Goal: Task Accomplishment & Management: Manage account settings

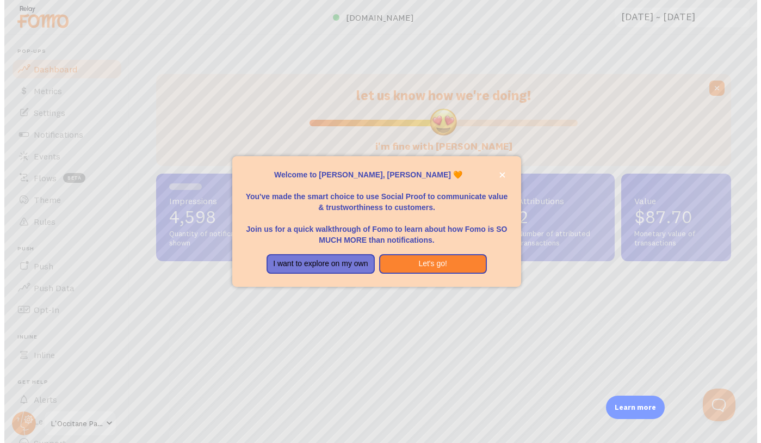
scroll to position [286, 575]
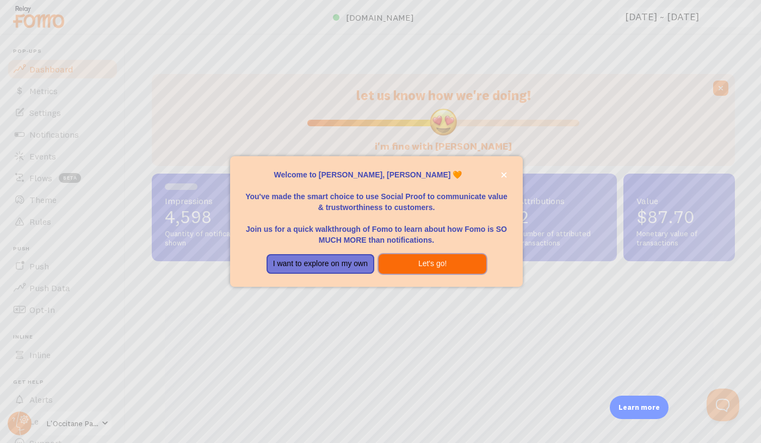
click at [402, 265] on button "Let's go!" at bounding box center [433, 264] width 108 height 20
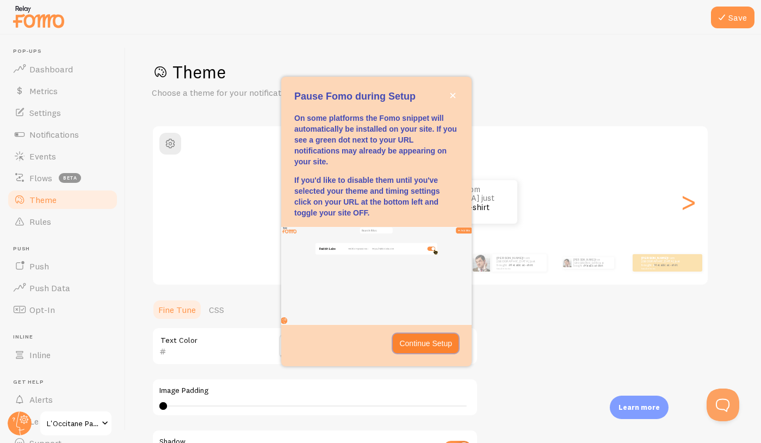
click at [420, 345] on p "Continue Setup" at bounding box center [425, 343] width 53 height 11
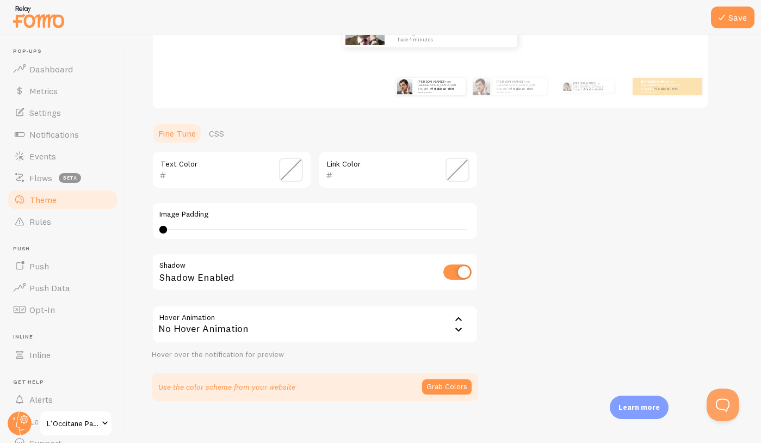
scroll to position [187, 0]
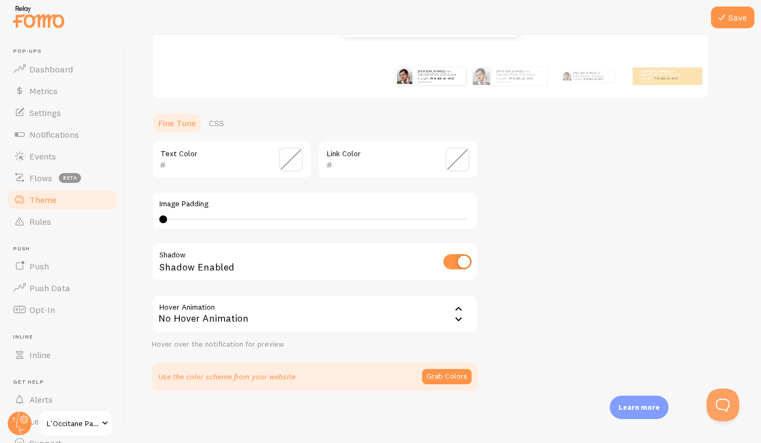
click at [449, 317] on div "No Hover Animation" at bounding box center [315, 314] width 326 height 38
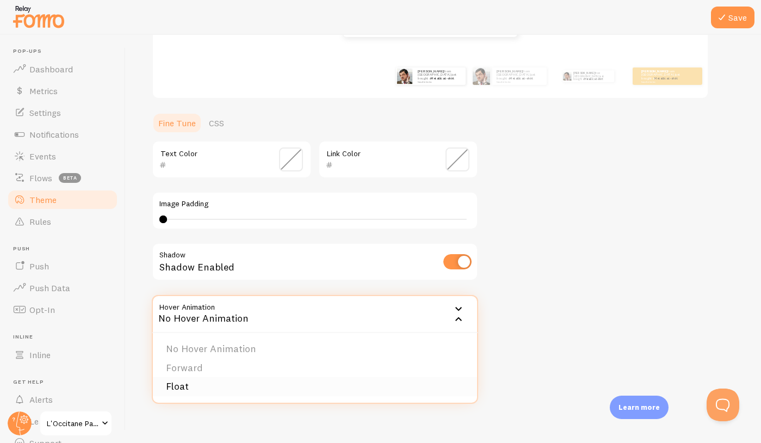
click at [325, 387] on li "Float" at bounding box center [315, 386] width 324 height 19
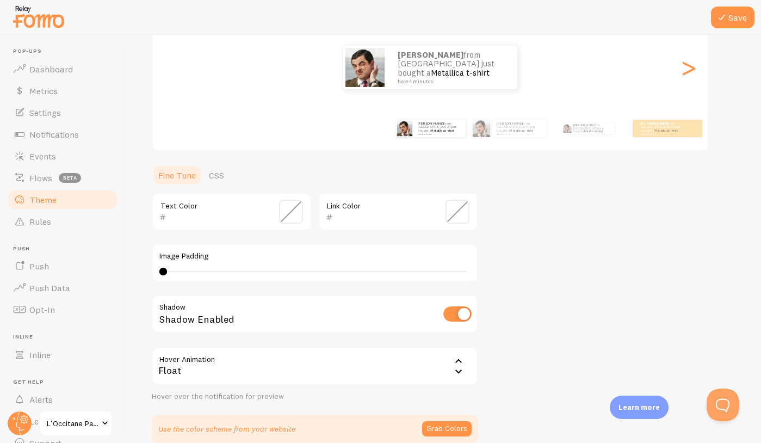
scroll to position [141, 0]
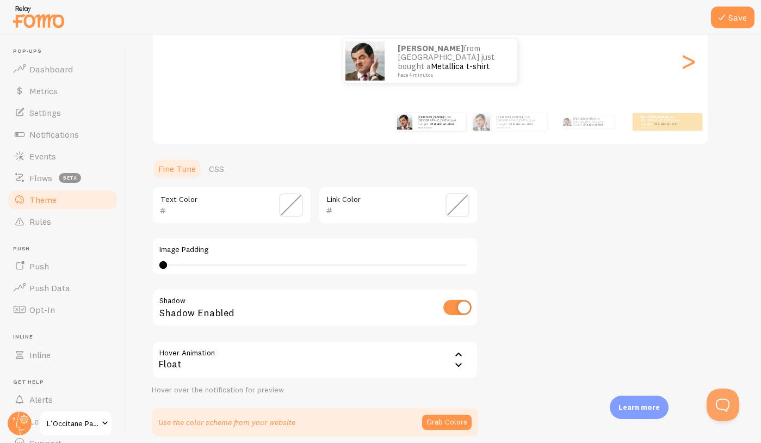
click at [434, 363] on div "Float" at bounding box center [315, 359] width 326 height 38
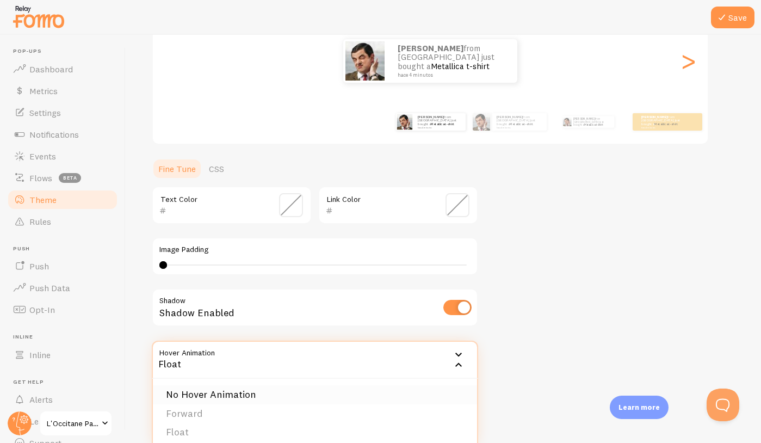
click at [398, 397] on li "No Hover Animation" at bounding box center [315, 394] width 324 height 19
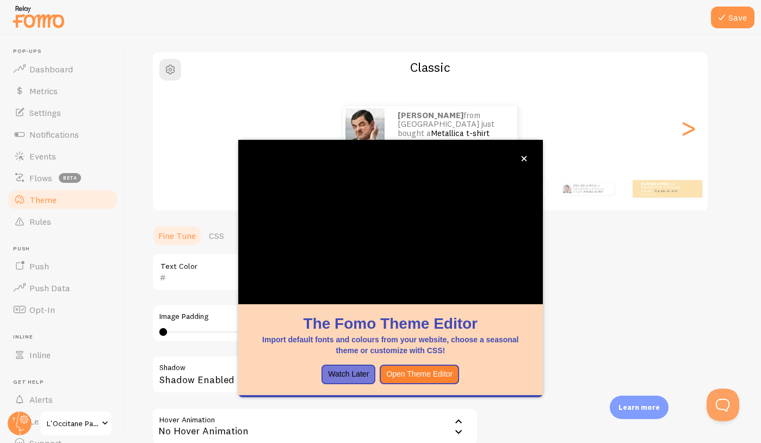
scroll to position [71, 0]
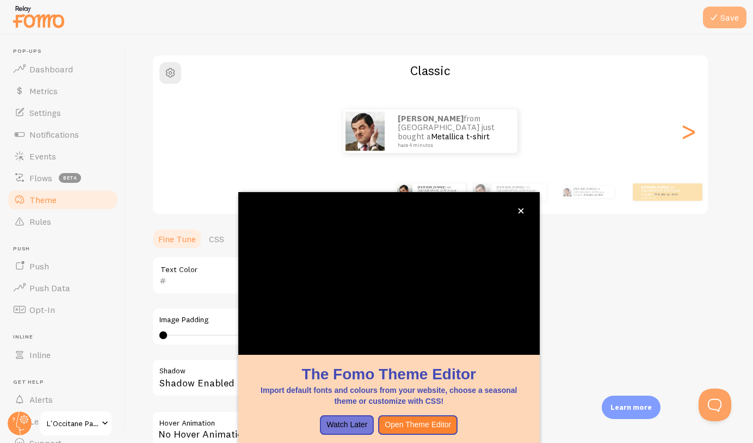
click at [717, 22] on icon at bounding box center [713, 17] width 13 height 13
click at [519, 211] on icon "close," at bounding box center [520, 210] width 5 height 5
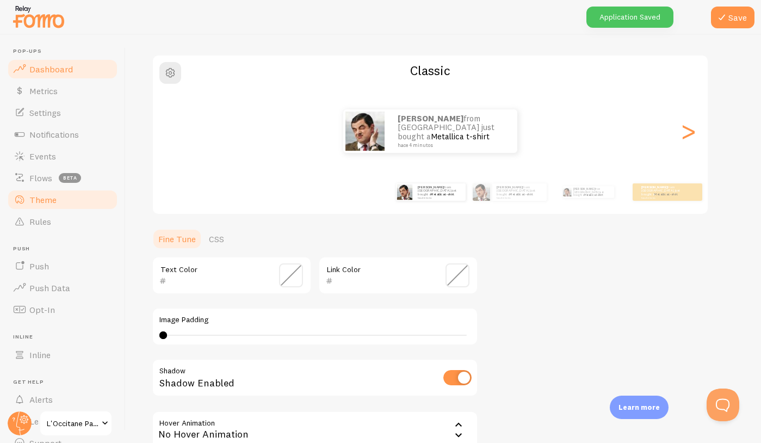
click at [39, 71] on span "Dashboard" at bounding box center [51, 69] width 44 height 11
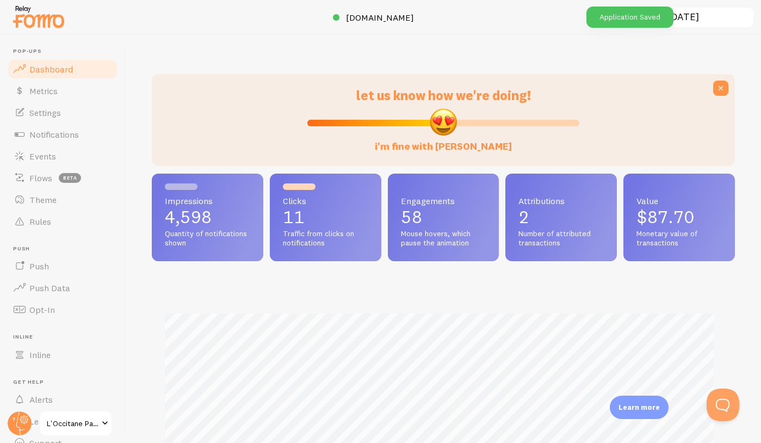
scroll to position [286, 575]
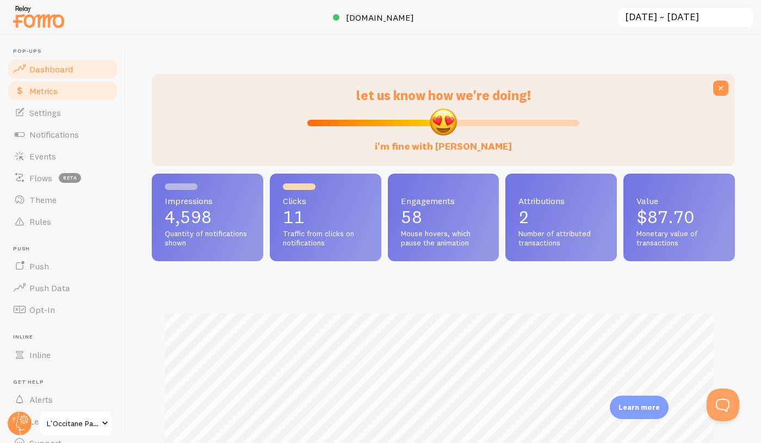
click at [39, 89] on span "Metrics" at bounding box center [43, 90] width 28 height 11
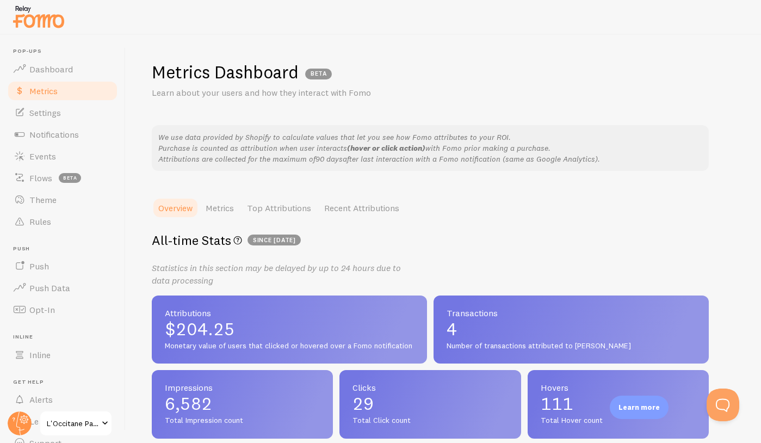
click at [274, 239] on span "since [DATE]" at bounding box center [273, 239] width 53 height 11
click at [218, 214] on link "Metrics" at bounding box center [219, 208] width 41 height 22
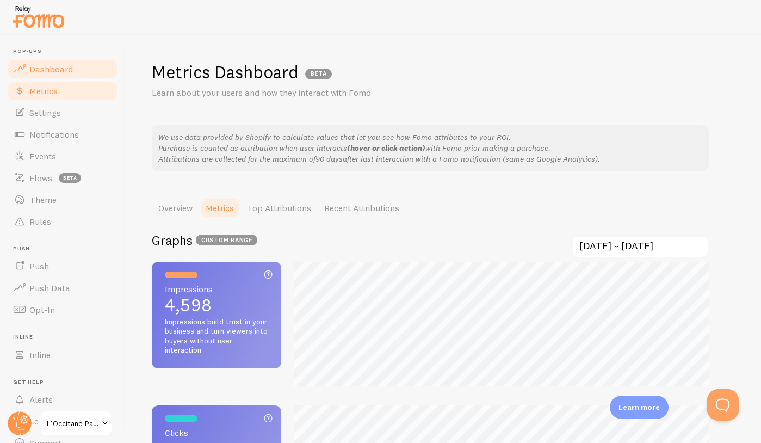
click at [58, 67] on span "Dashboard" at bounding box center [51, 69] width 44 height 11
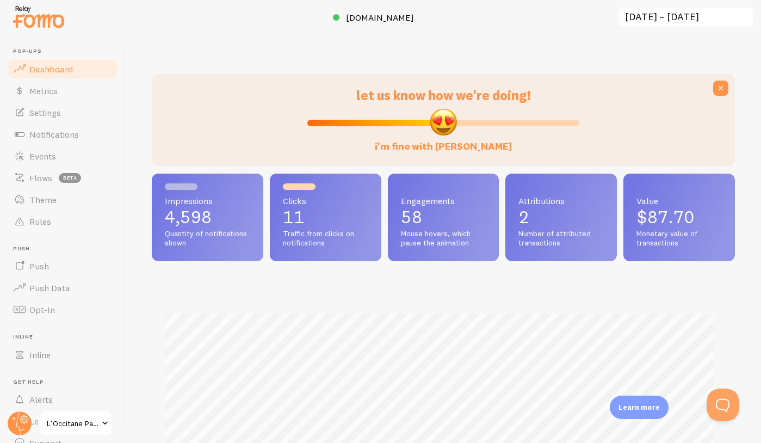
scroll to position [286, 575]
